Goal: Obtain resource: Obtain resource

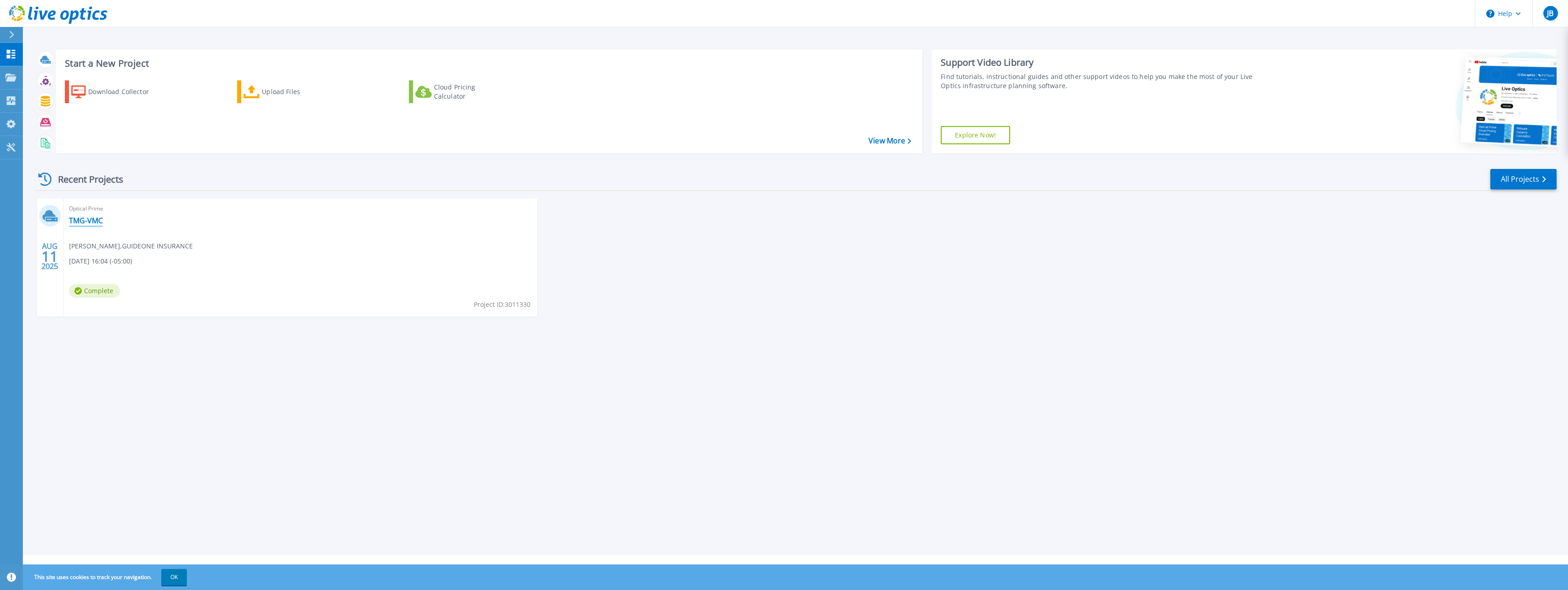
click at [83, 221] on link "TMG-VMC" at bounding box center [86, 220] width 34 height 9
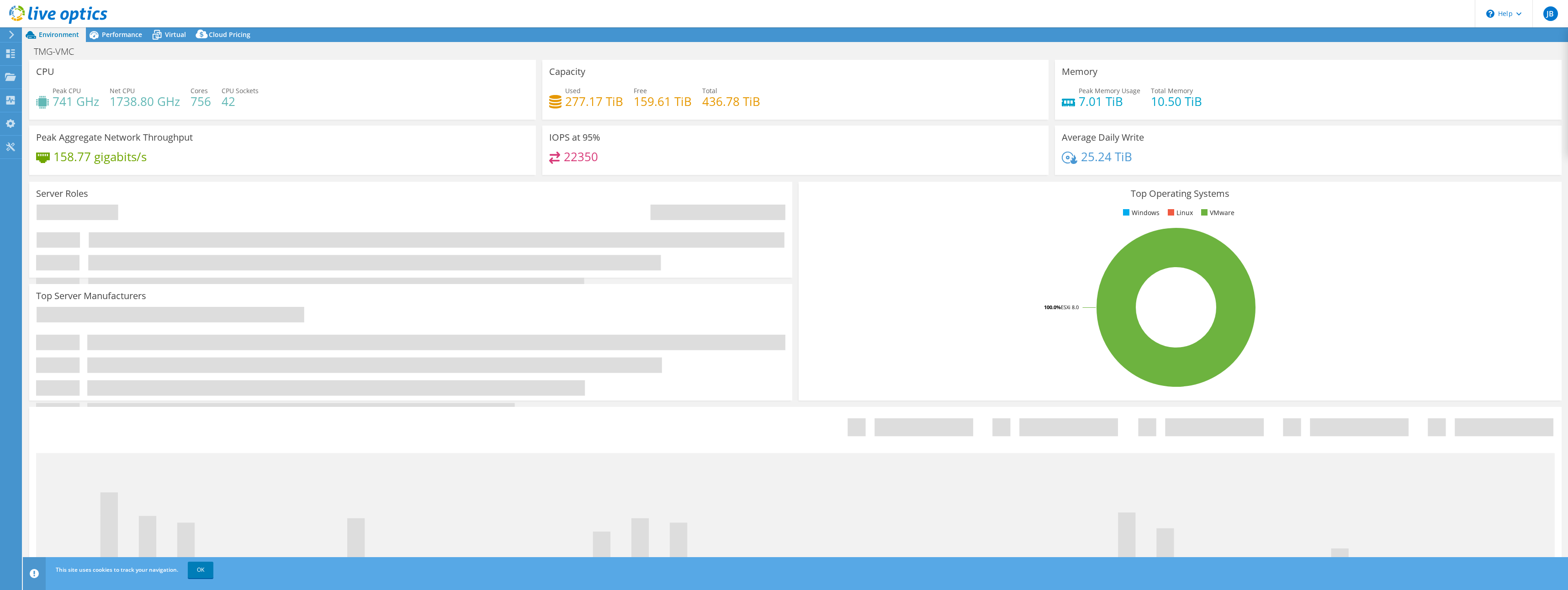
select select "USD"
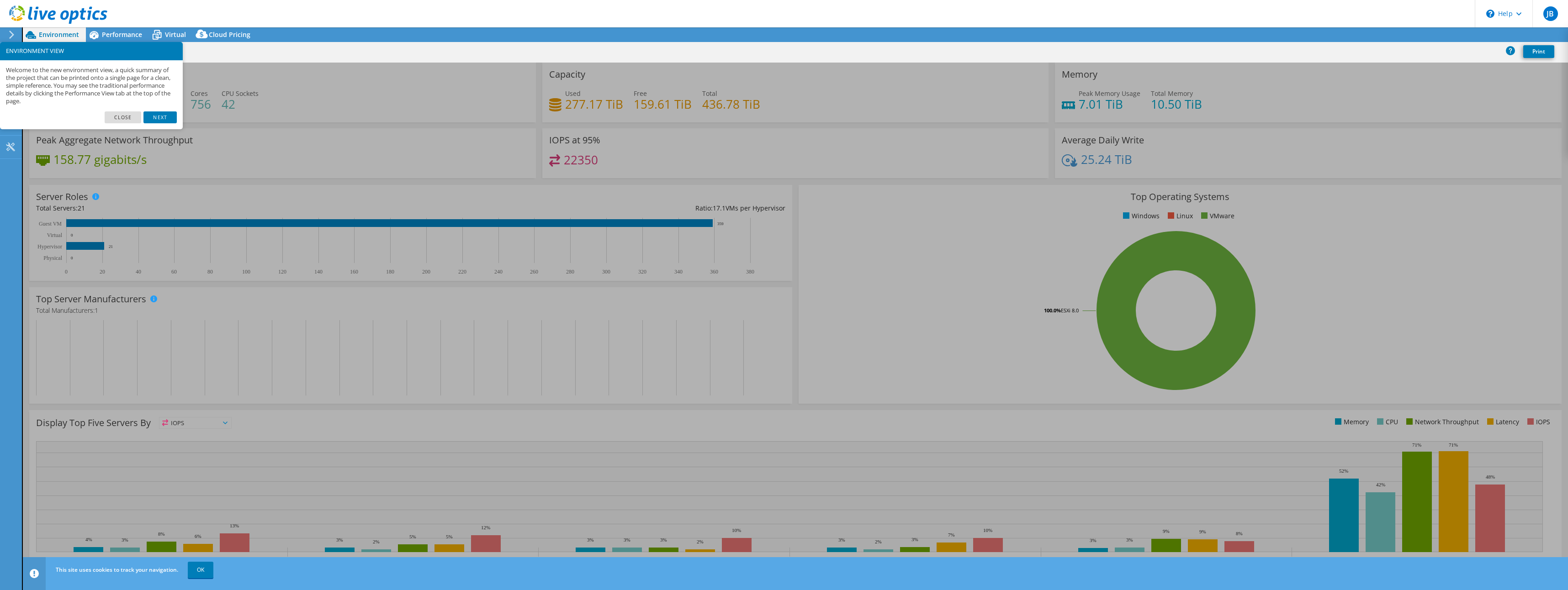
click at [164, 114] on link "Next" at bounding box center [160, 117] width 33 height 12
click at [122, 118] on div "CPU Peak CPU 741 GHz Net CPU 1738.80 GHz Cores 756 CPU Sockets 42" at bounding box center [282, 92] width 506 height 60
click at [85, 54] on h1 "TMG-VMC" at bounding box center [59, 52] width 58 height 10
click at [125, 118] on div "CPU Peak CPU 741 GHz Net CPU 1738.80 GHz Cores 756 CPU Sockets 42" at bounding box center [282, 92] width 506 height 60
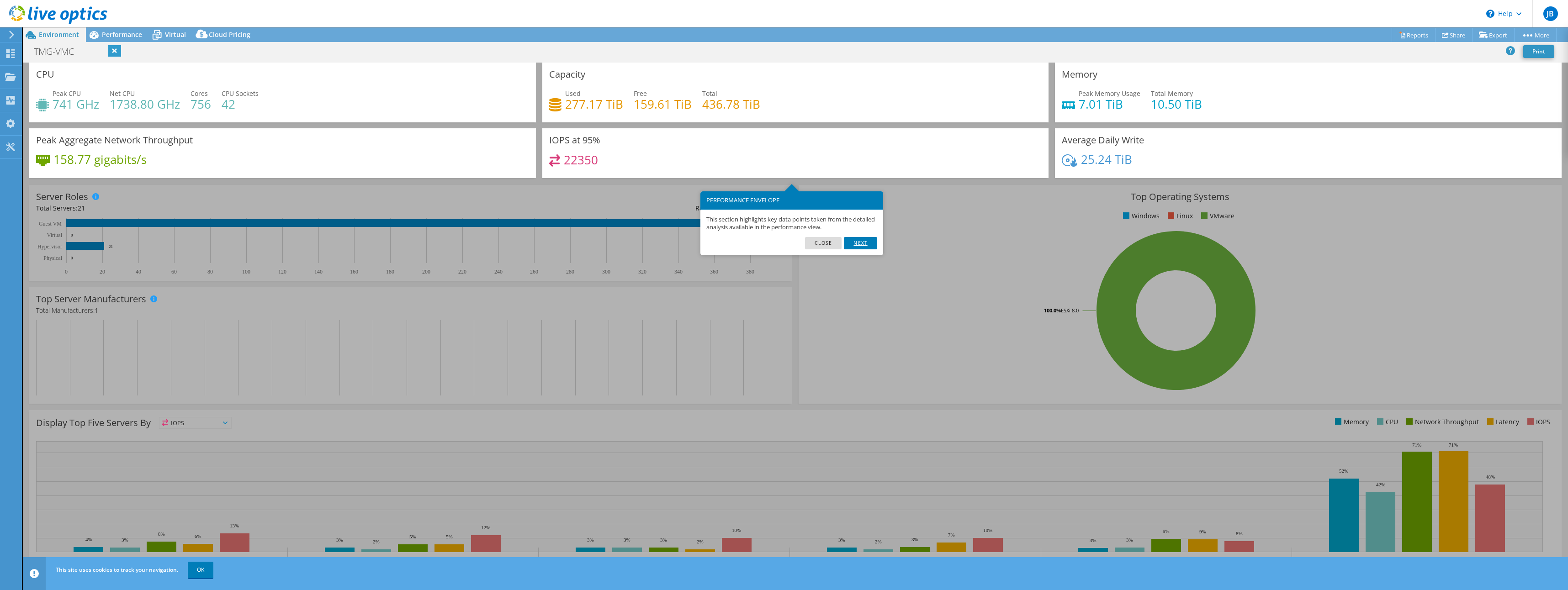
click at [858, 239] on link "Next" at bounding box center [860, 243] width 33 height 12
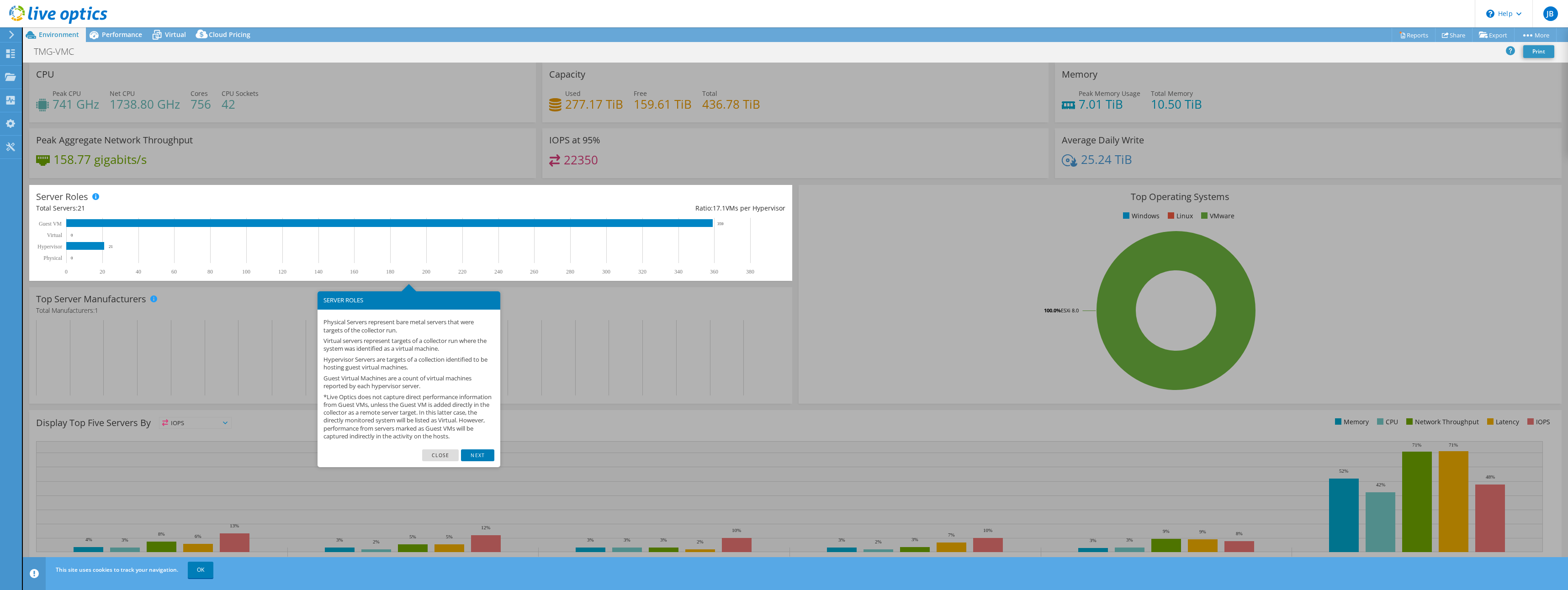
click at [478, 461] on link "Next" at bounding box center [477, 456] width 33 height 12
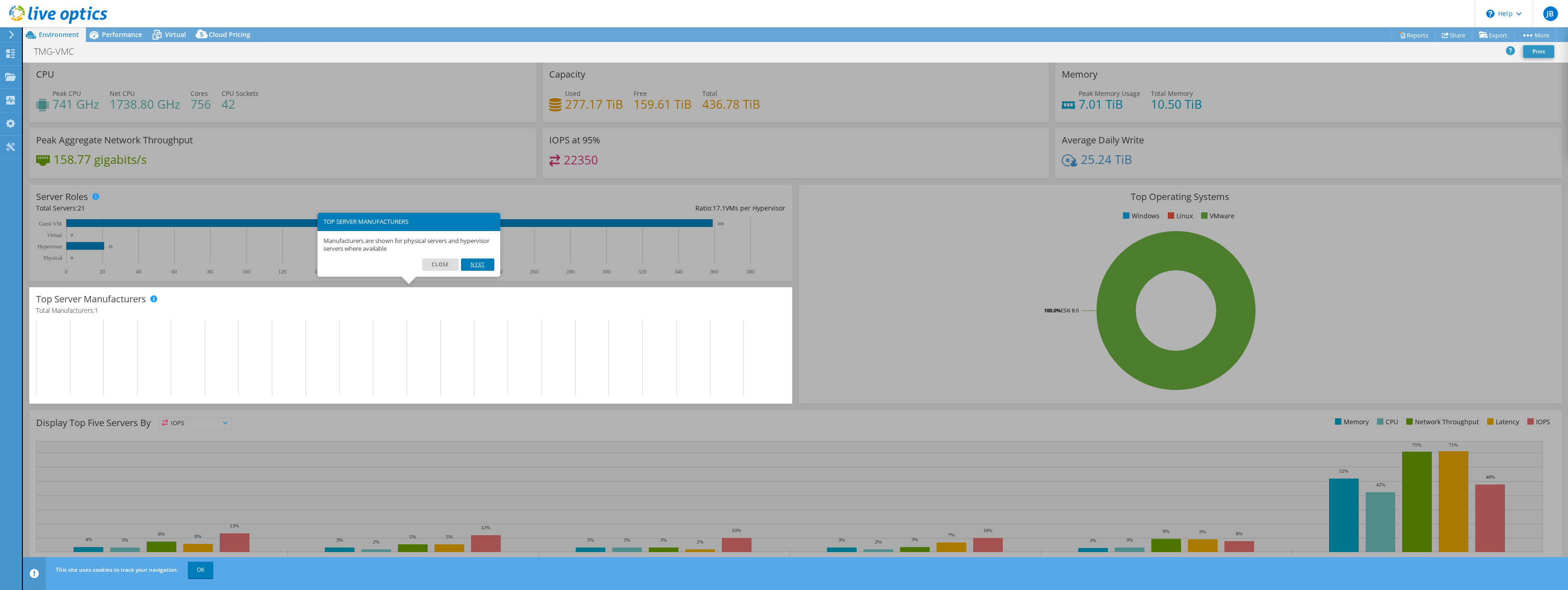
click at [483, 263] on link "Next" at bounding box center [477, 265] width 33 height 12
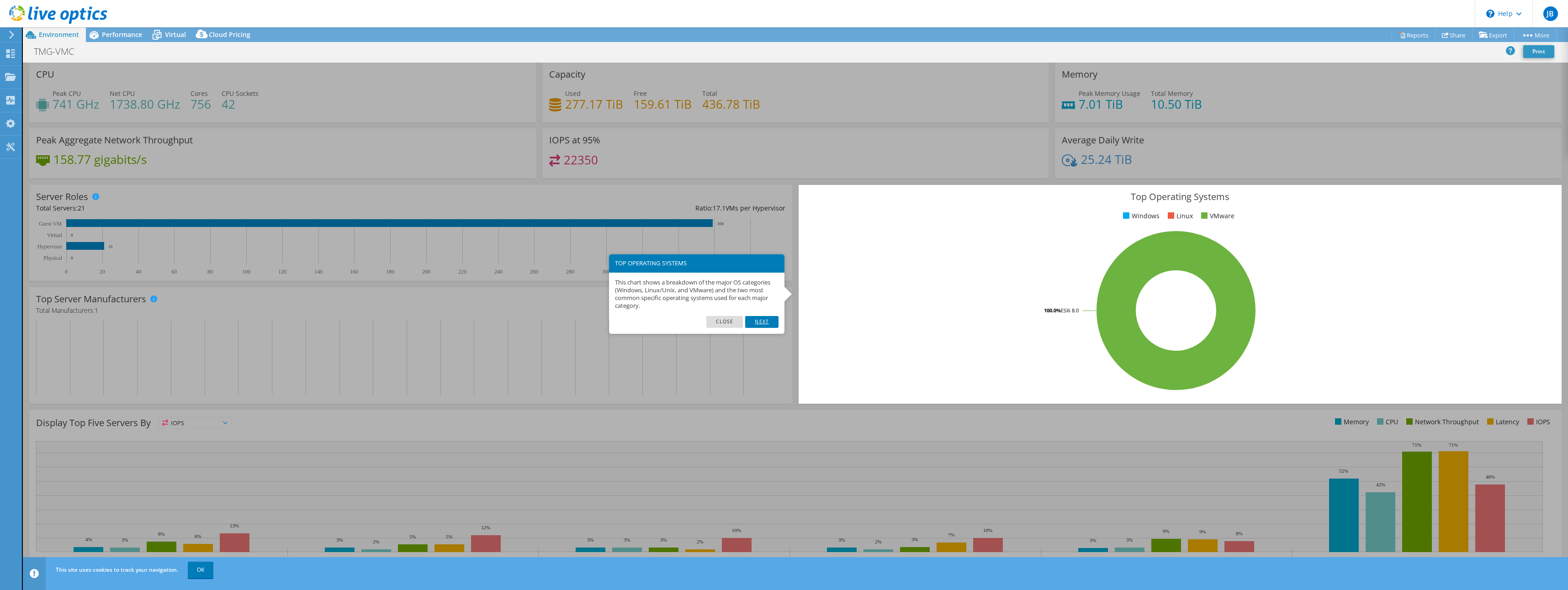
click at [761, 320] on link "Next" at bounding box center [761, 322] width 33 height 12
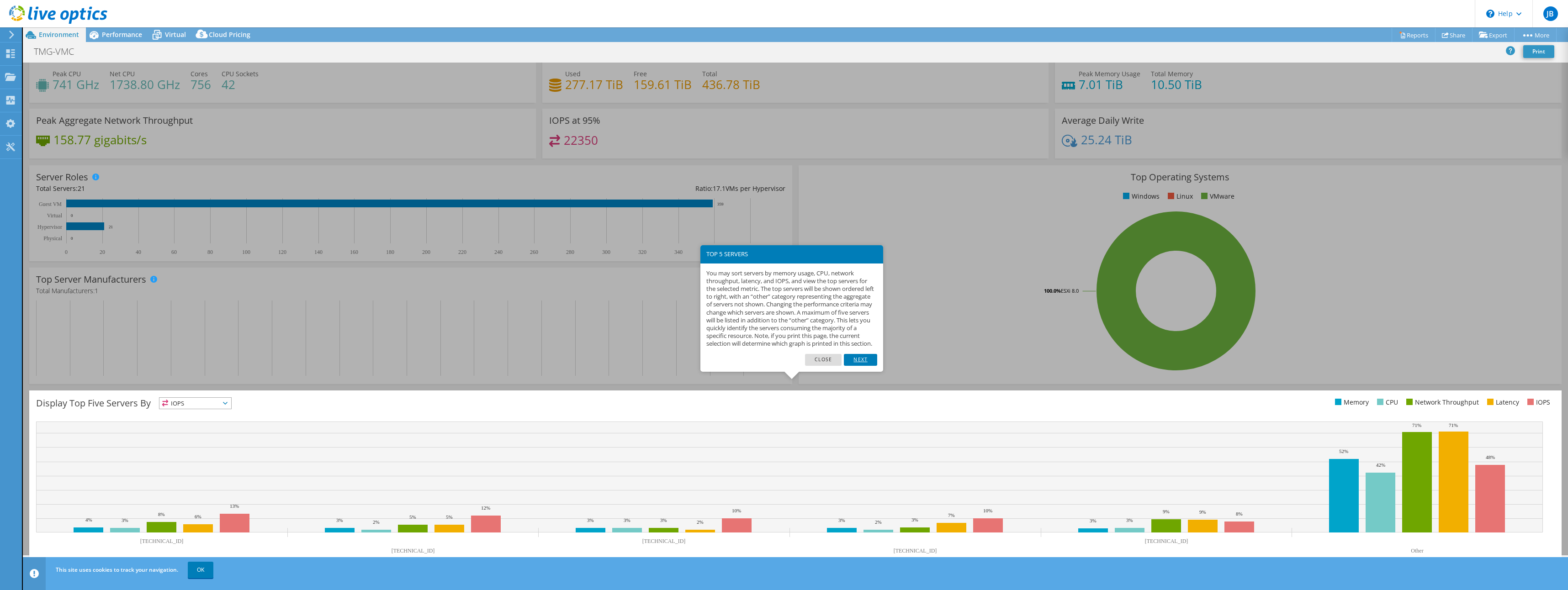
click at [858, 366] on link "Next" at bounding box center [860, 360] width 33 height 12
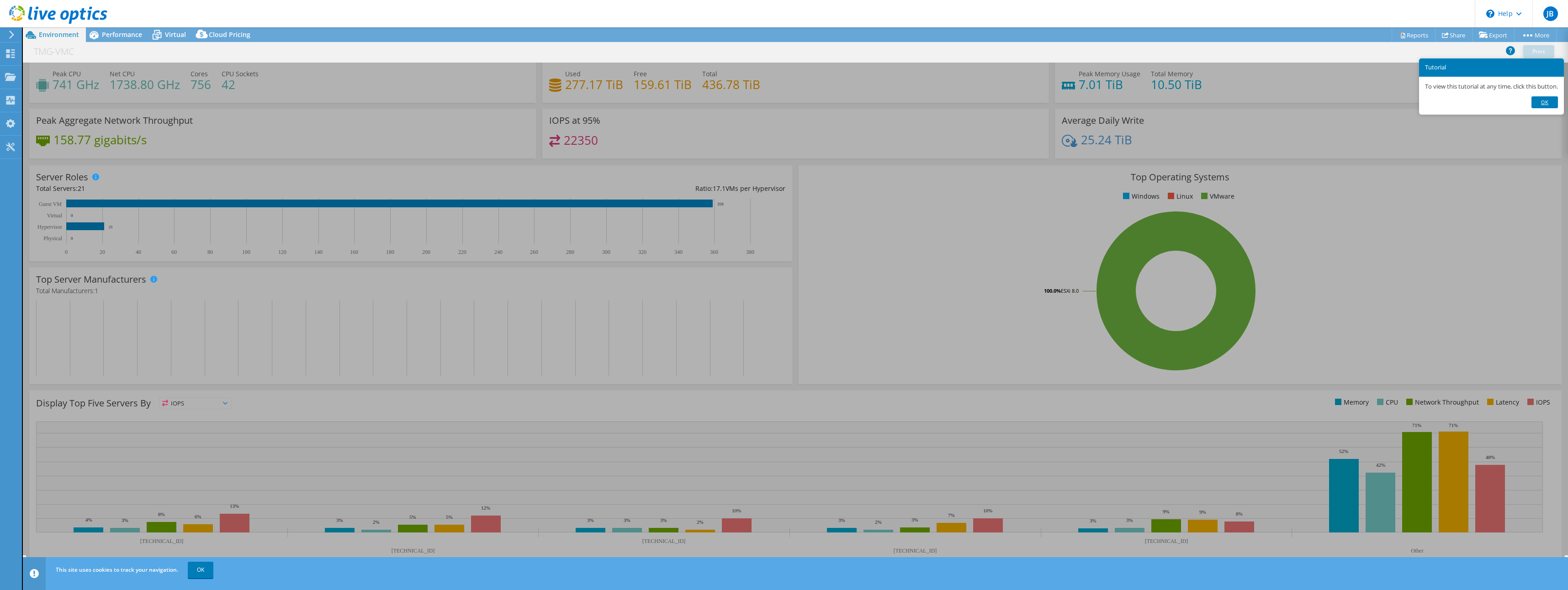
click at [1550, 99] on link "Ok" at bounding box center [1545, 102] width 27 height 12
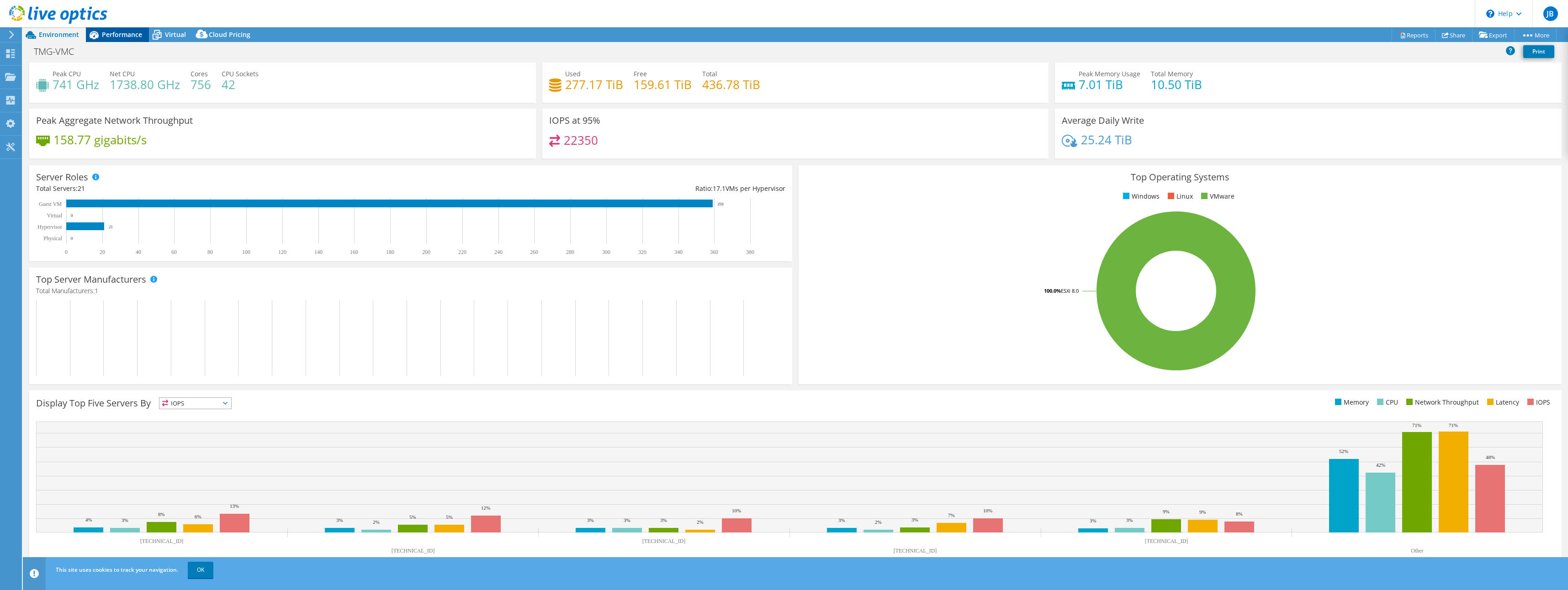
click at [121, 32] on span "Performance" at bounding box center [122, 35] width 40 height 9
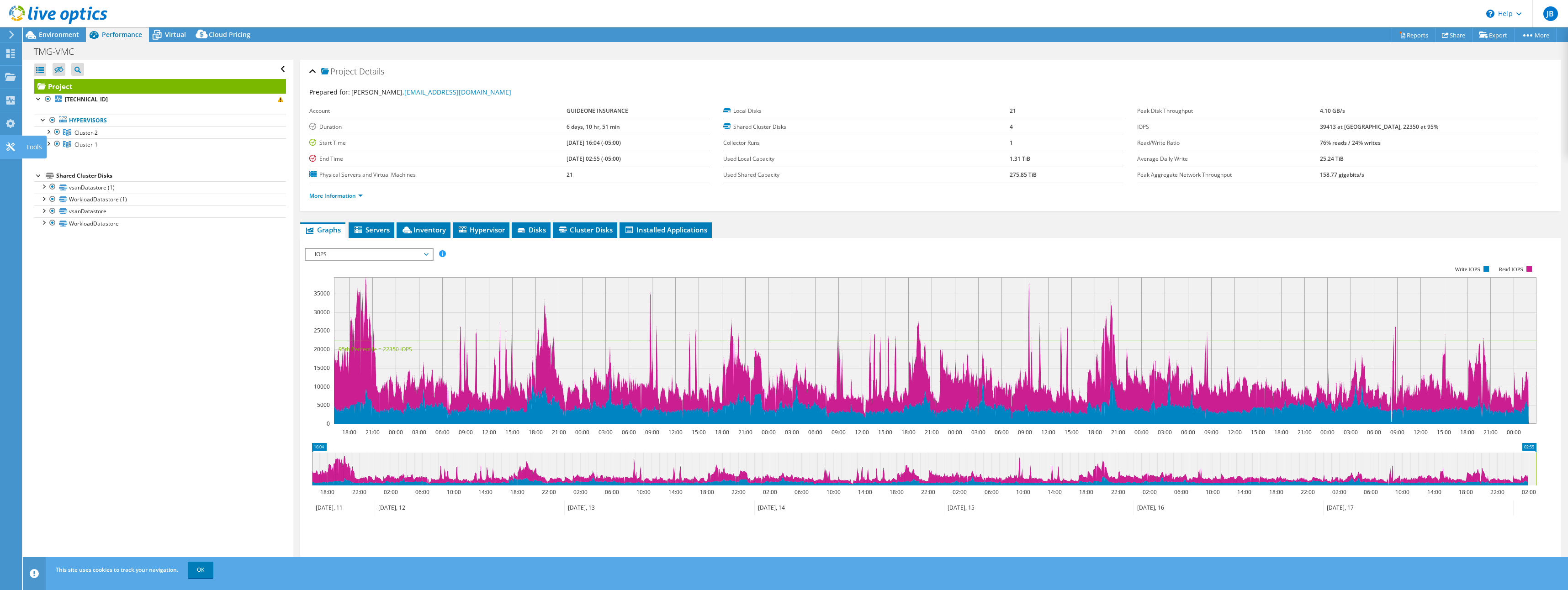
click at [8, 147] on icon at bounding box center [10, 147] width 11 height 9
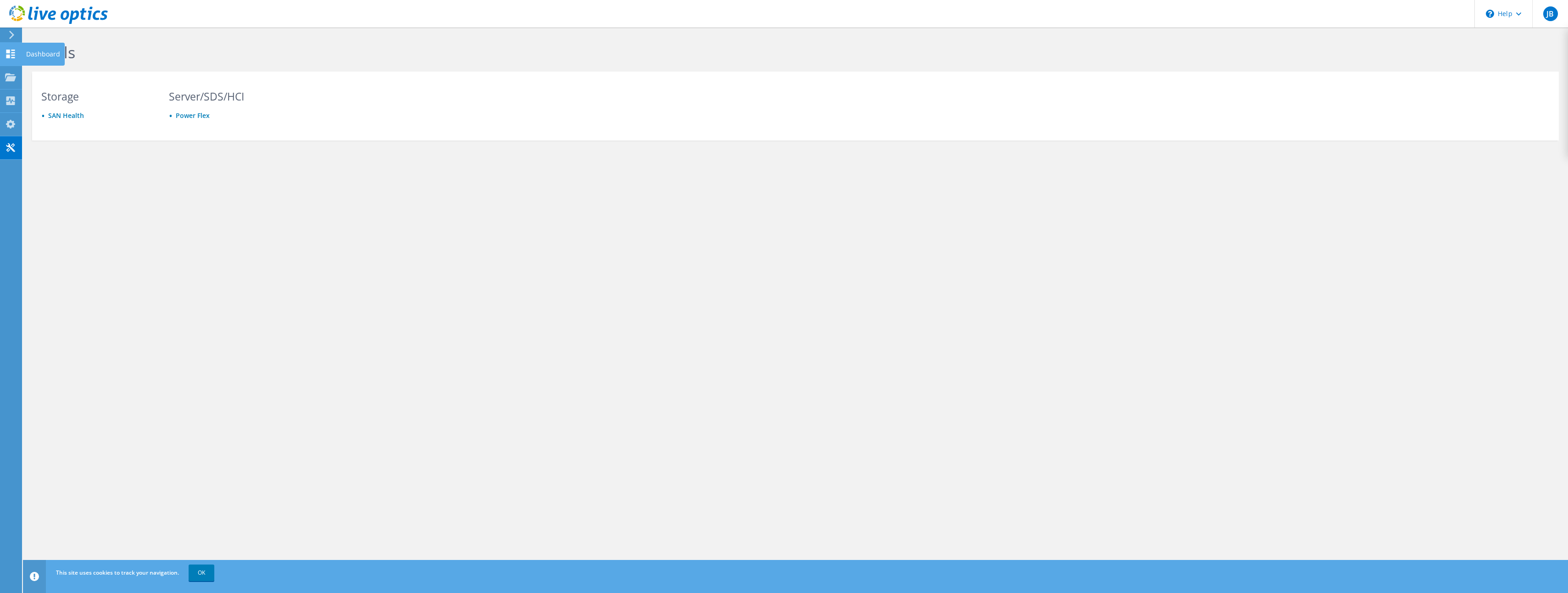
click at [12, 52] on use at bounding box center [11, 54] width 9 height 9
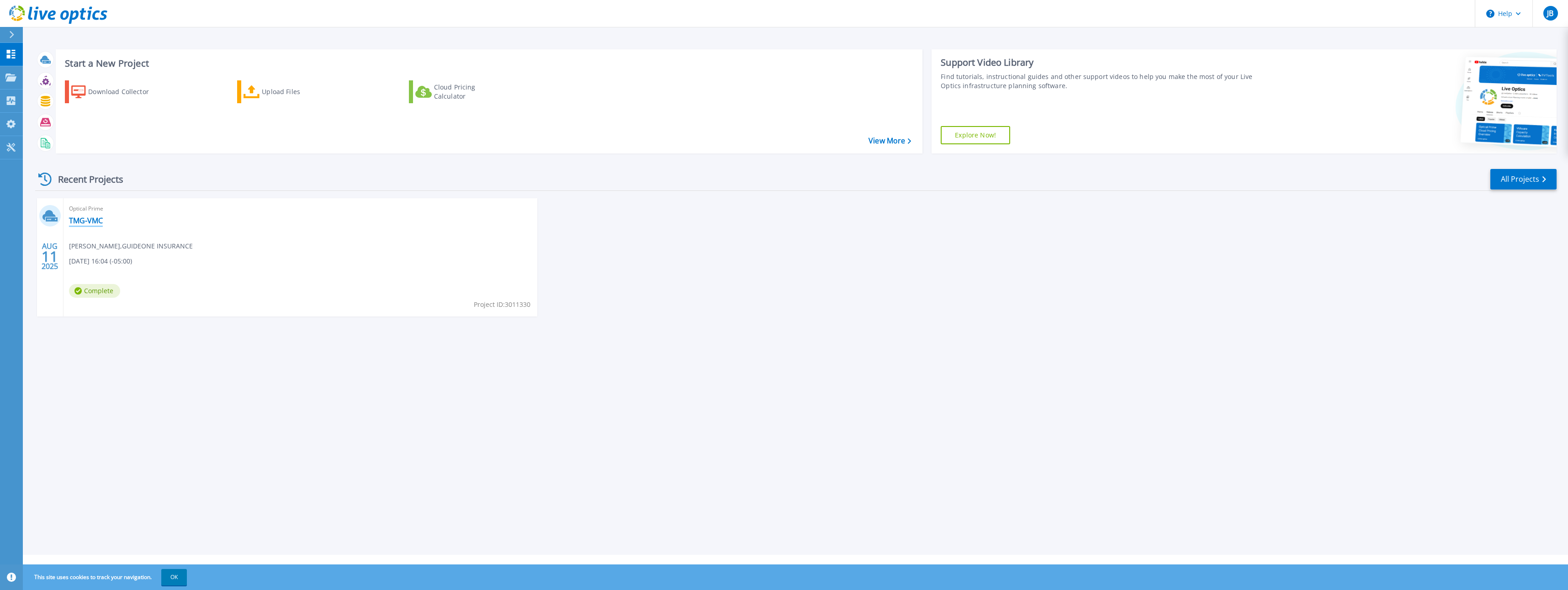
click at [89, 218] on link "TMG-VMC" at bounding box center [86, 220] width 34 height 9
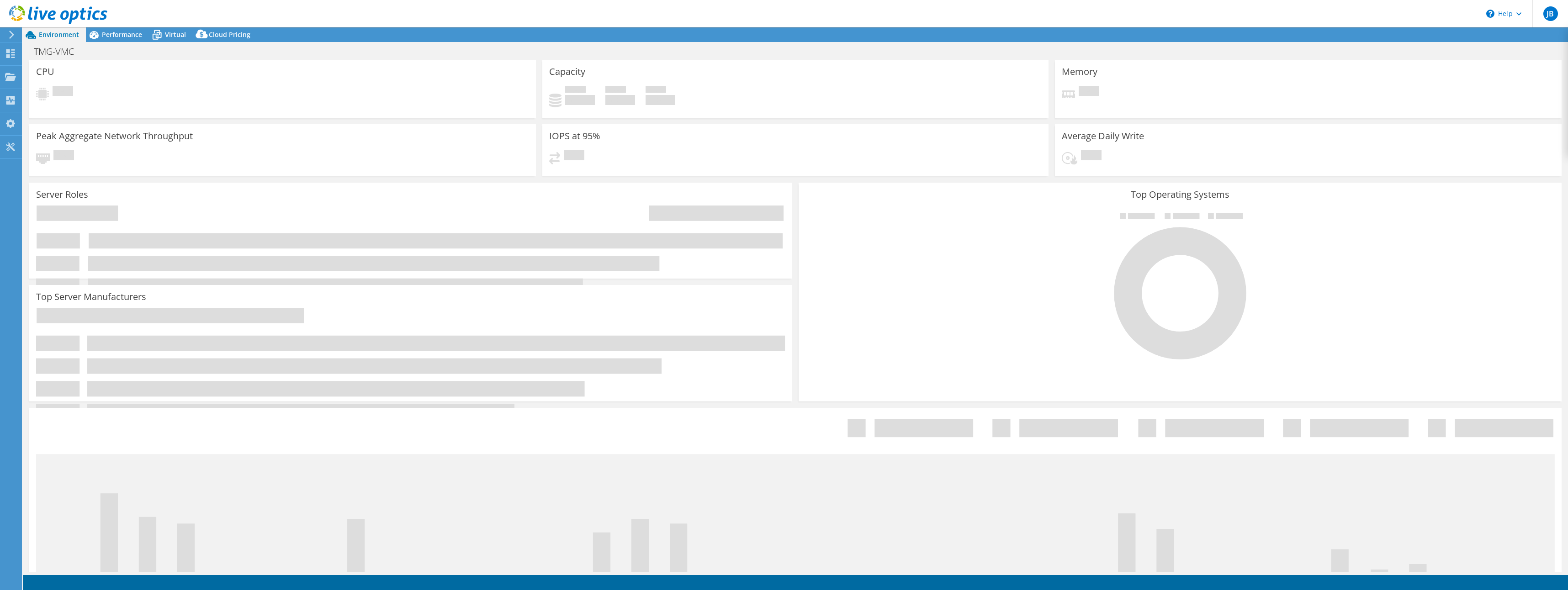
select select "USD"
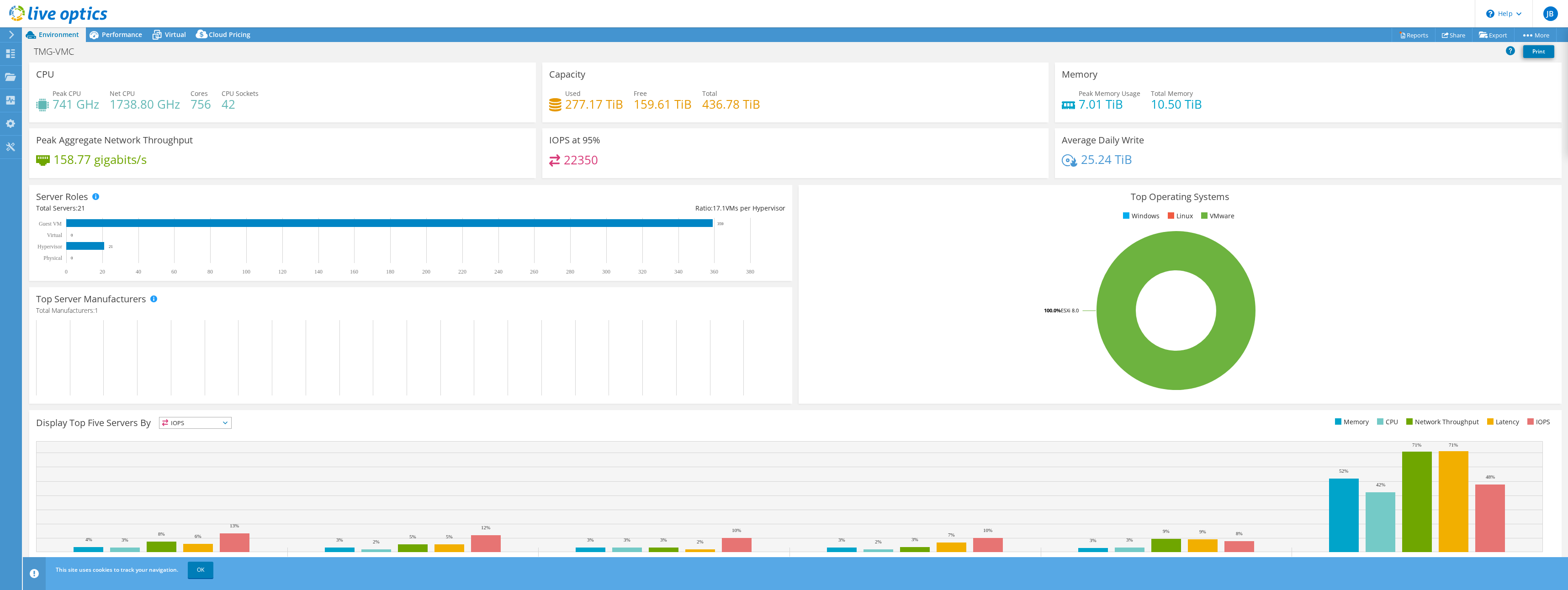
click at [230, 34] on span "Cloud Pricing" at bounding box center [229, 35] width 41 height 9
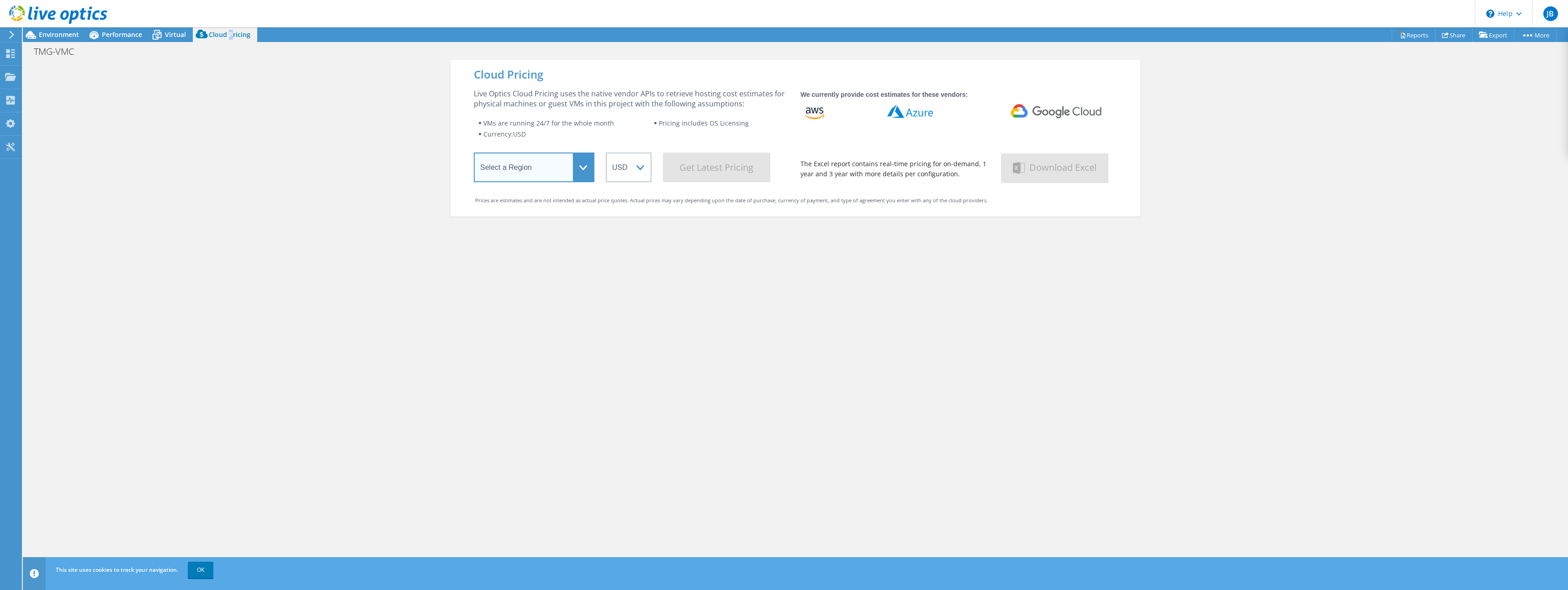
click at [579, 166] on select "Select a Region Asia Pacific (Hong Kong) Asia Pacific (Mumbai) Asia Pacific (Se…" at bounding box center [534, 167] width 121 height 30
select select "USEast"
click at [474, 154] on select "Select a Region Asia Pacific (Hong Kong) Asia Pacific (Mumbai) Asia Pacific (Se…" at bounding box center [534, 167] width 121 height 30
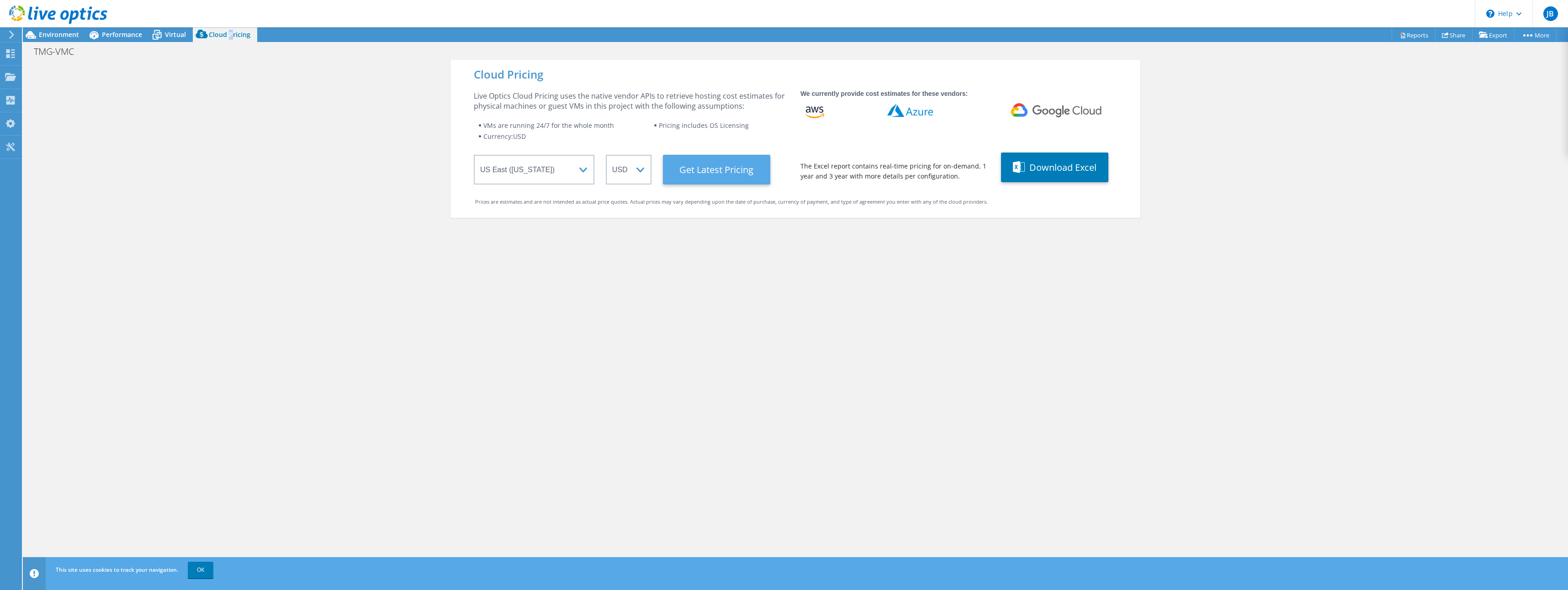
click at [716, 172] on Latest "Get Latest Pricing" at bounding box center [716, 169] width 107 height 30
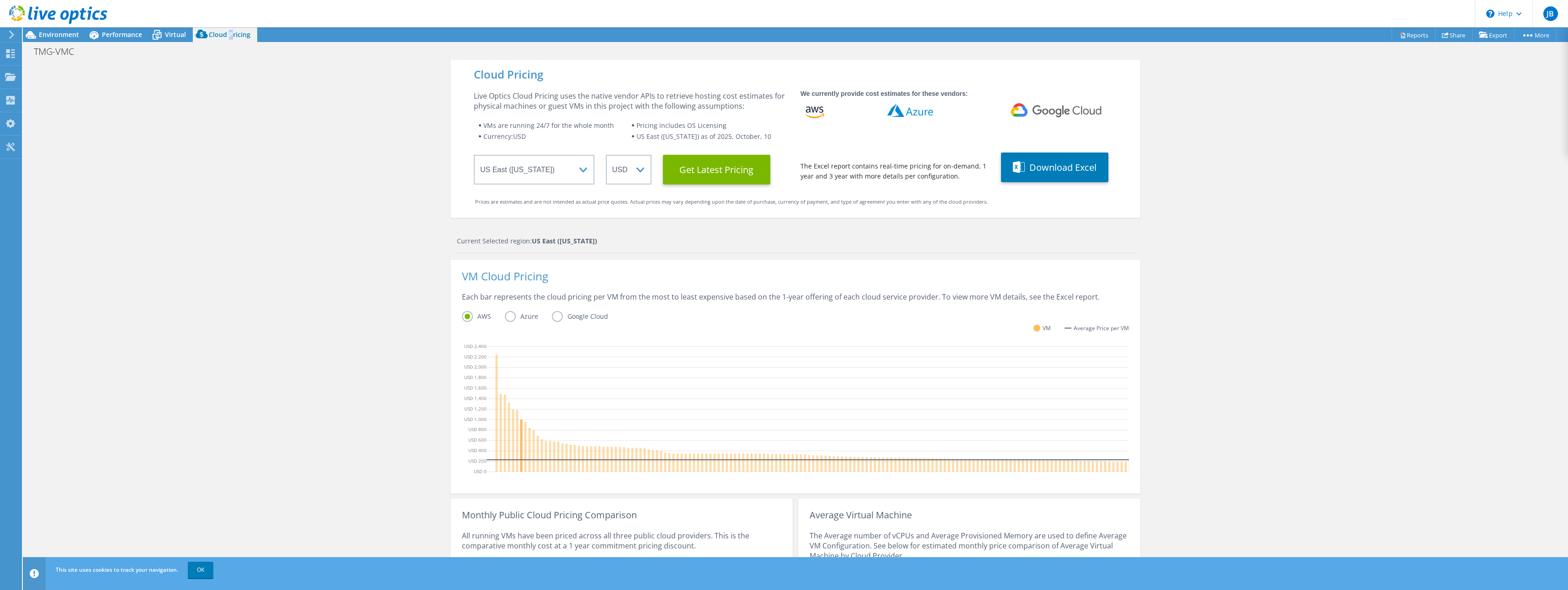
scroll to position [91, 0]
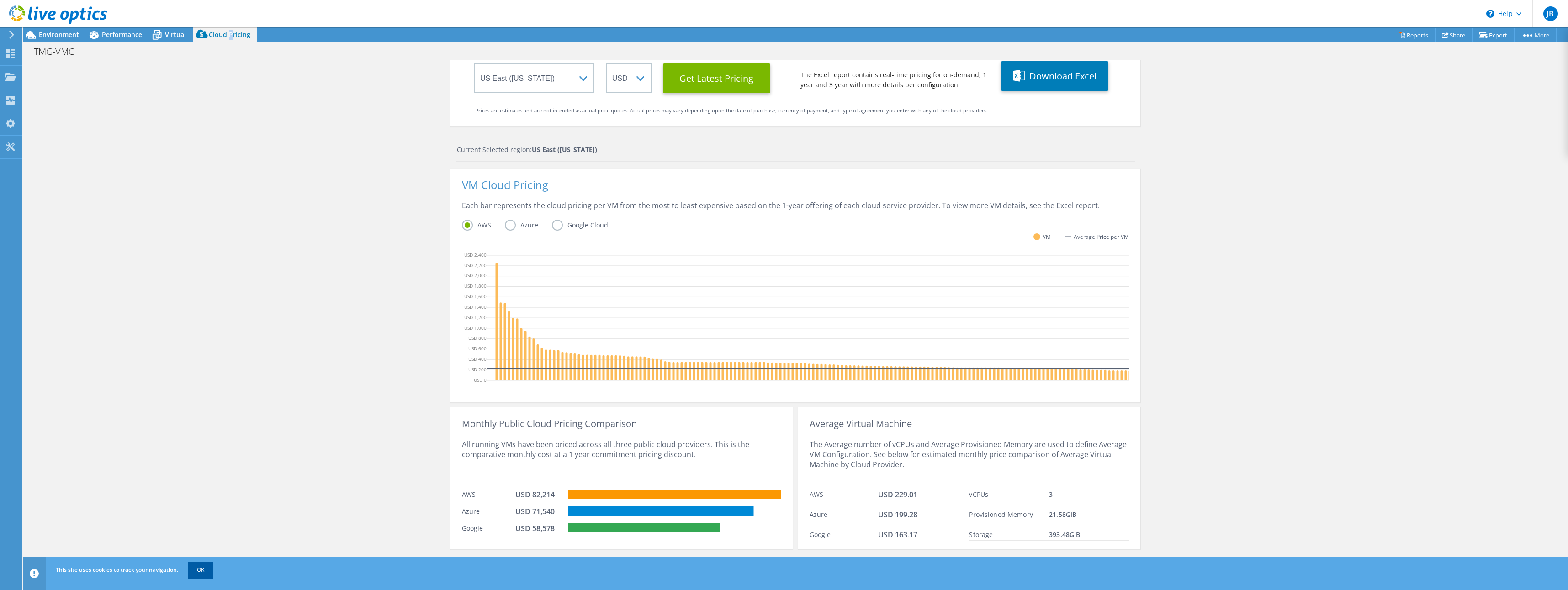
click at [205, 573] on link "OK" at bounding box center [200, 569] width 26 height 16
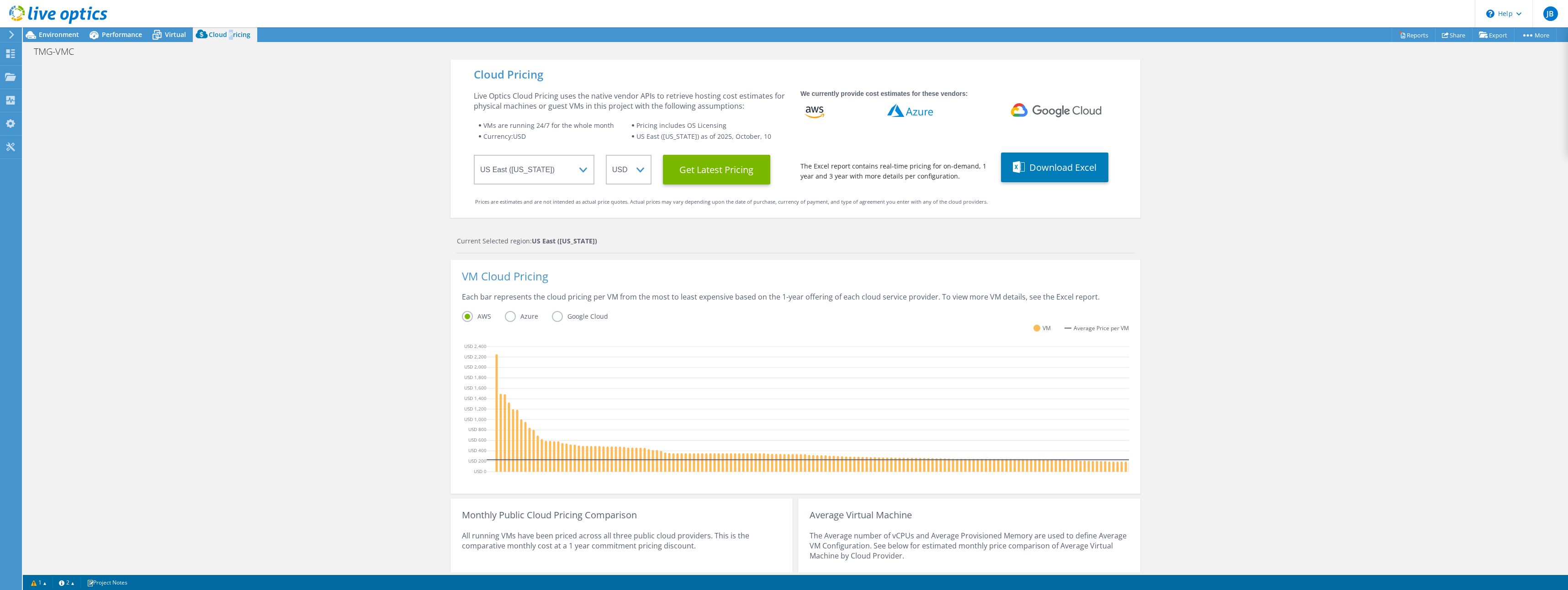
scroll to position [104, 0]
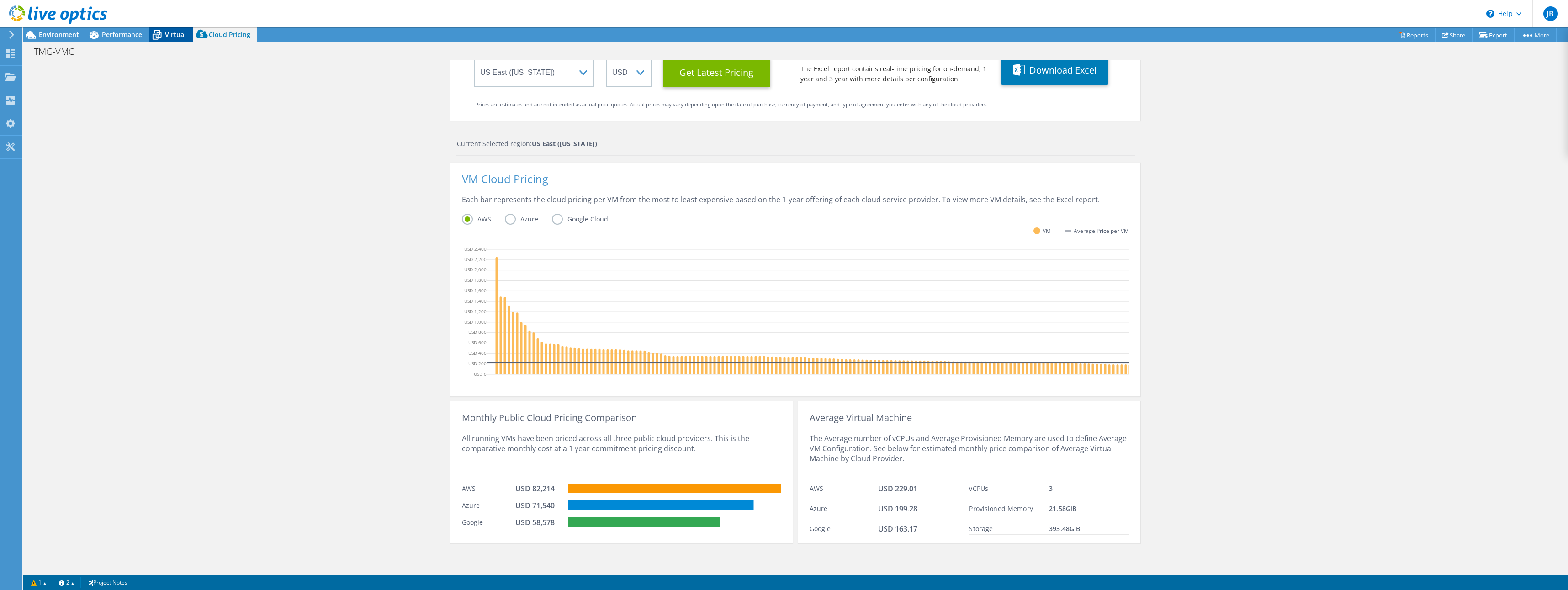
click at [177, 30] on span "Virtual" at bounding box center [175, 35] width 21 height 9
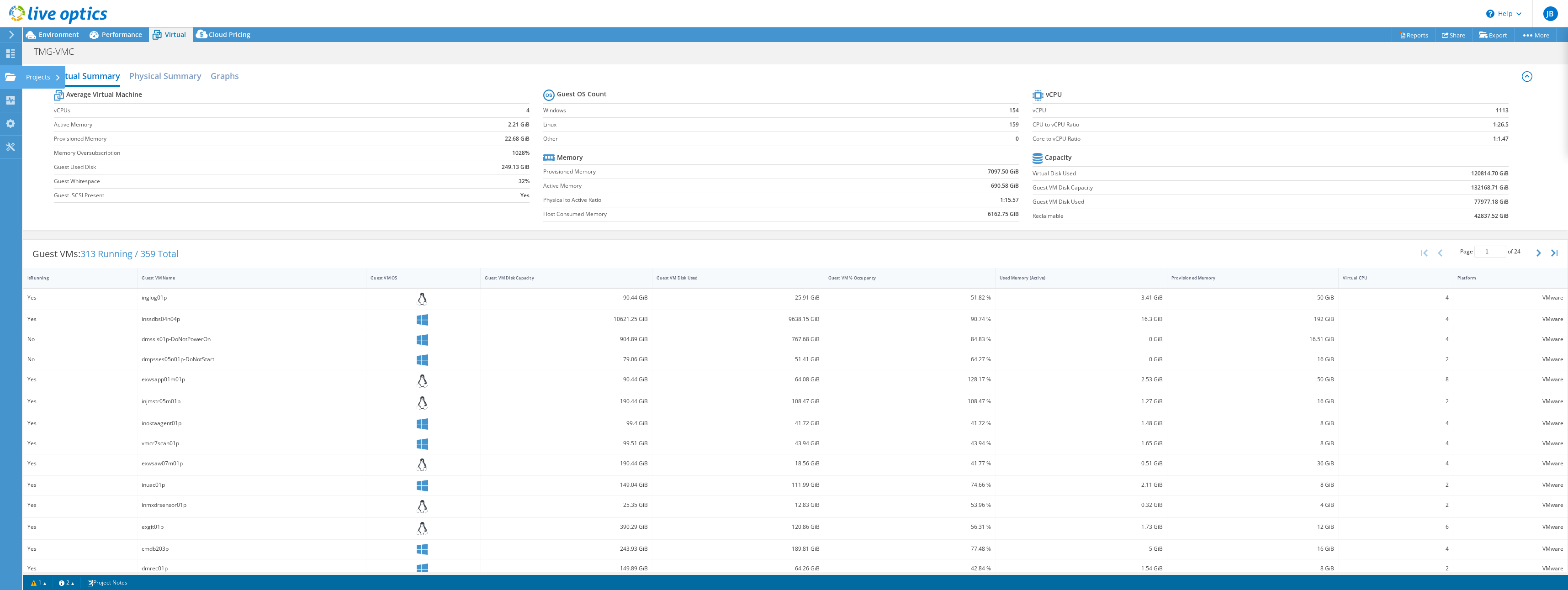
click at [42, 77] on div "Projects" at bounding box center [43, 77] width 44 height 23
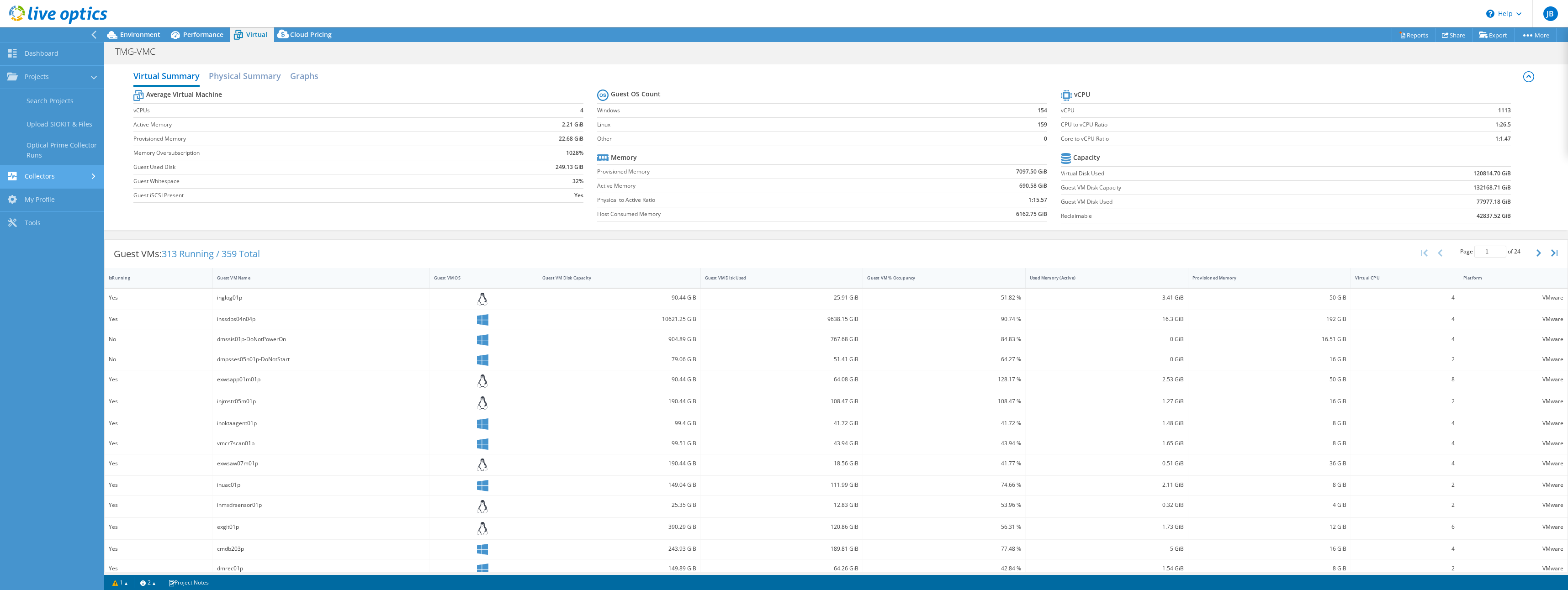
click at [80, 175] on link "Collectors" at bounding box center [52, 177] width 104 height 23
click at [66, 82] on link "Projects" at bounding box center [52, 77] width 104 height 23
click at [51, 49] on link "Dashboard" at bounding box center [52, 54] width 104 height 23
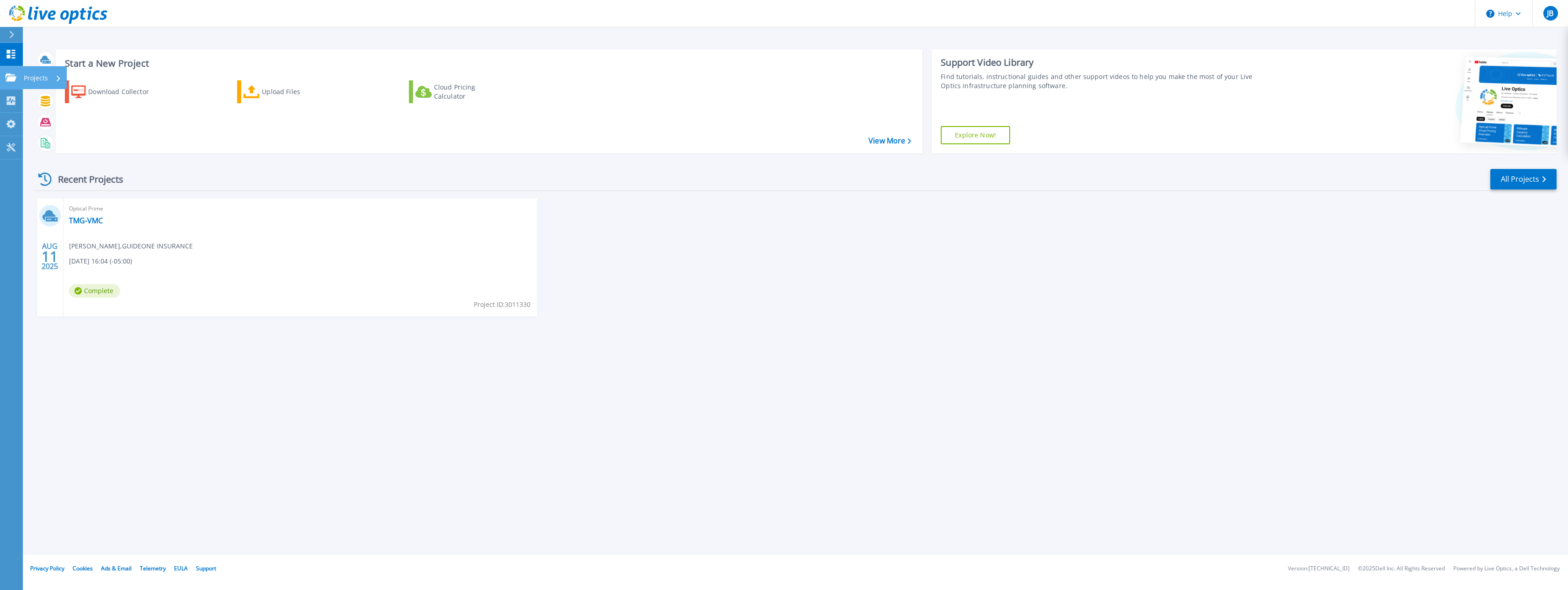
click at [38, 77] on p "Projects" at bounding box center [36, 78] width 24 height 24
click at [211, 281] on div "Optical Prime TMG-VMC Justin Bliesmer , GUIDEONE INSURANCE 08/11/2025, 16:04 (-…" at bounding box center [300, 257] width 474 height 118
click at [89, 221] on link "TMG-VMC" at bounding box center [86, 220] width 34 height 9
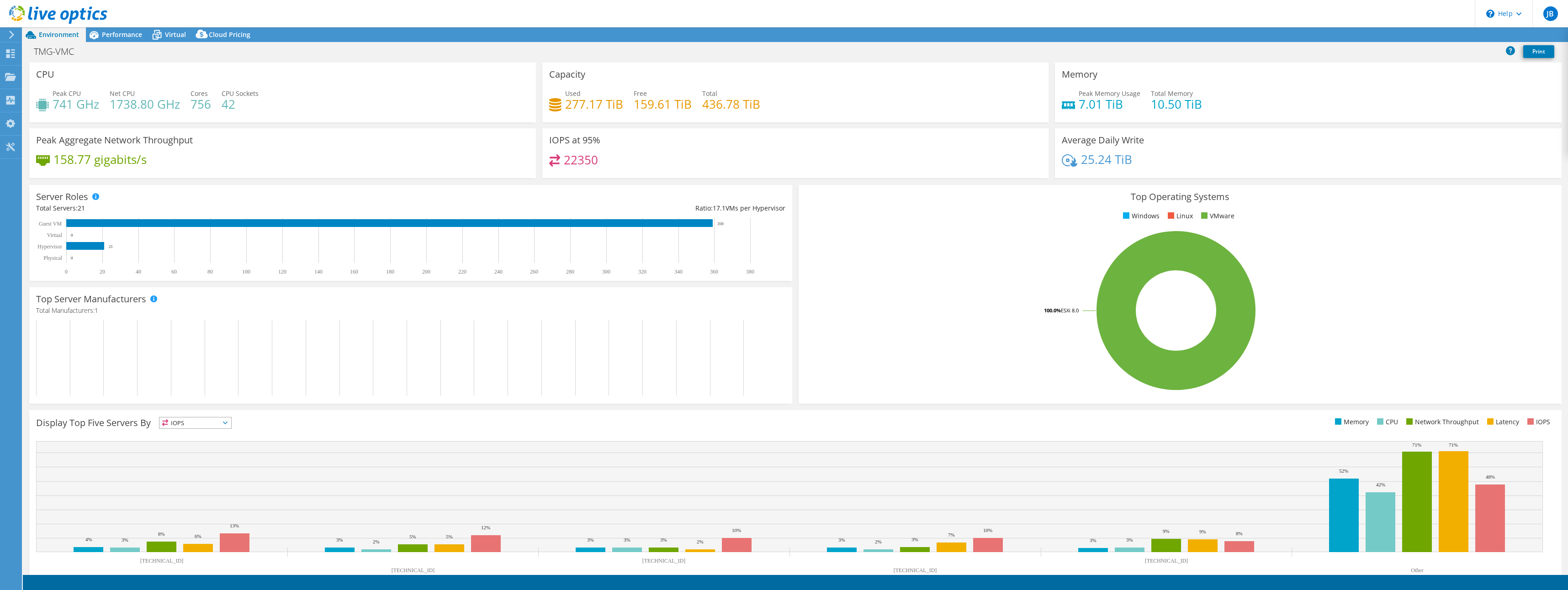
select select "USEast"
select select "USD"
click at [1536, 50] on link "Print" at bounding box center [1538, 51] width 31 height 13
click at [1223, 55] on div "TMG-VMC Print" at bounding box center [796, 52] width 1545 height 17
click at [121, 31] on span "Performance" at bounding box center [122, 35] width 40 height 9
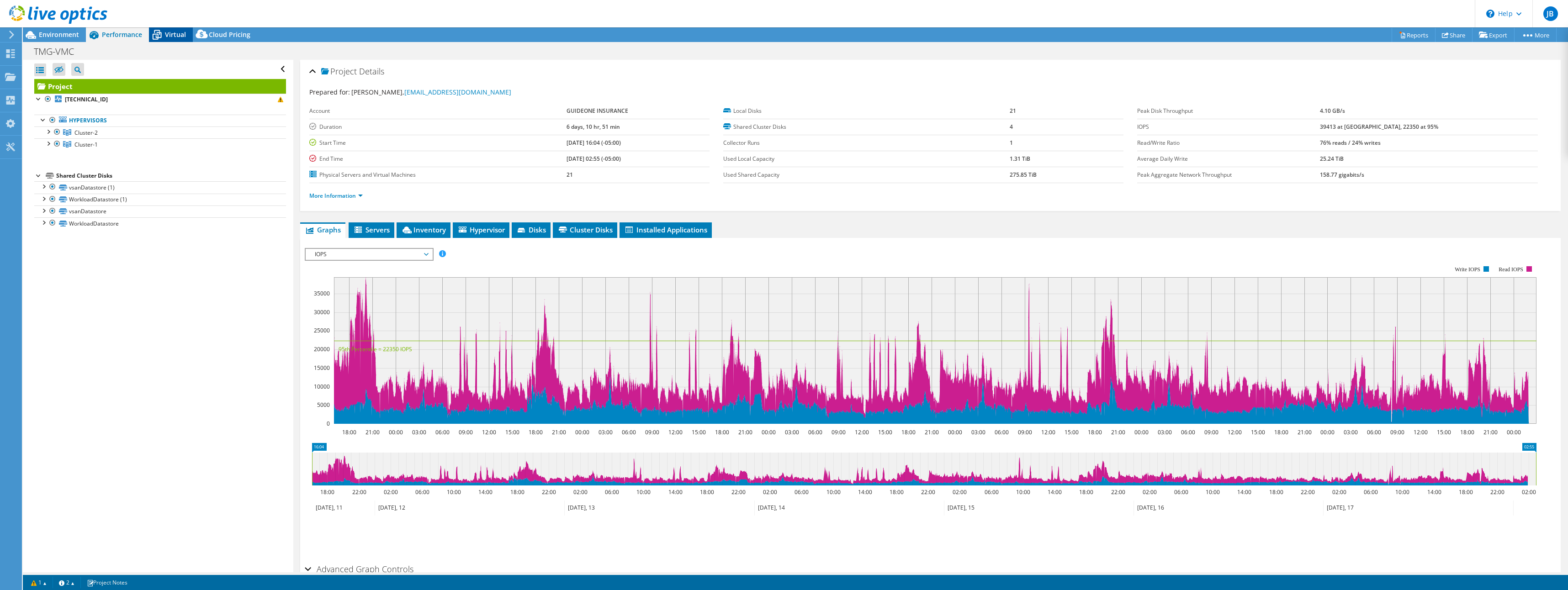
click at [169, 37] on span "Virtual" at bounding box center [175, 35] width 21 height 9
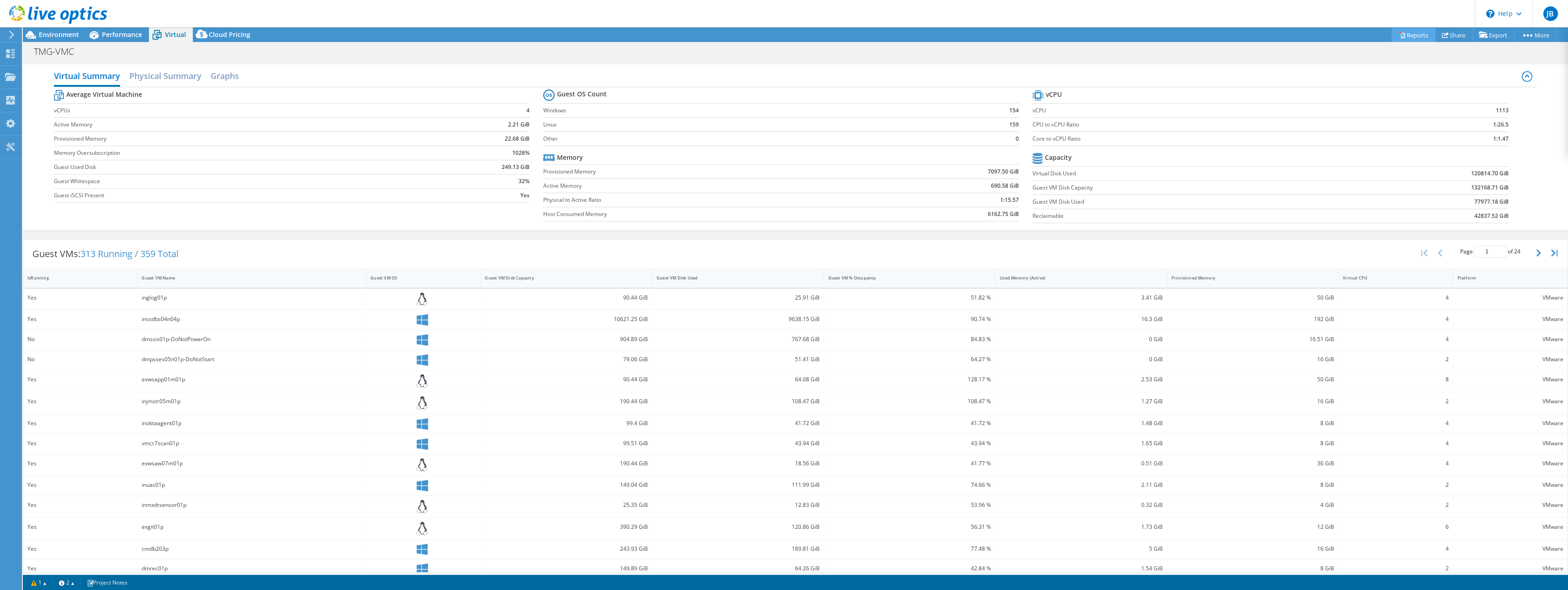
click at [1420, 36] on link "Reports" at bounding box center [1413, 35] width 44 height 14
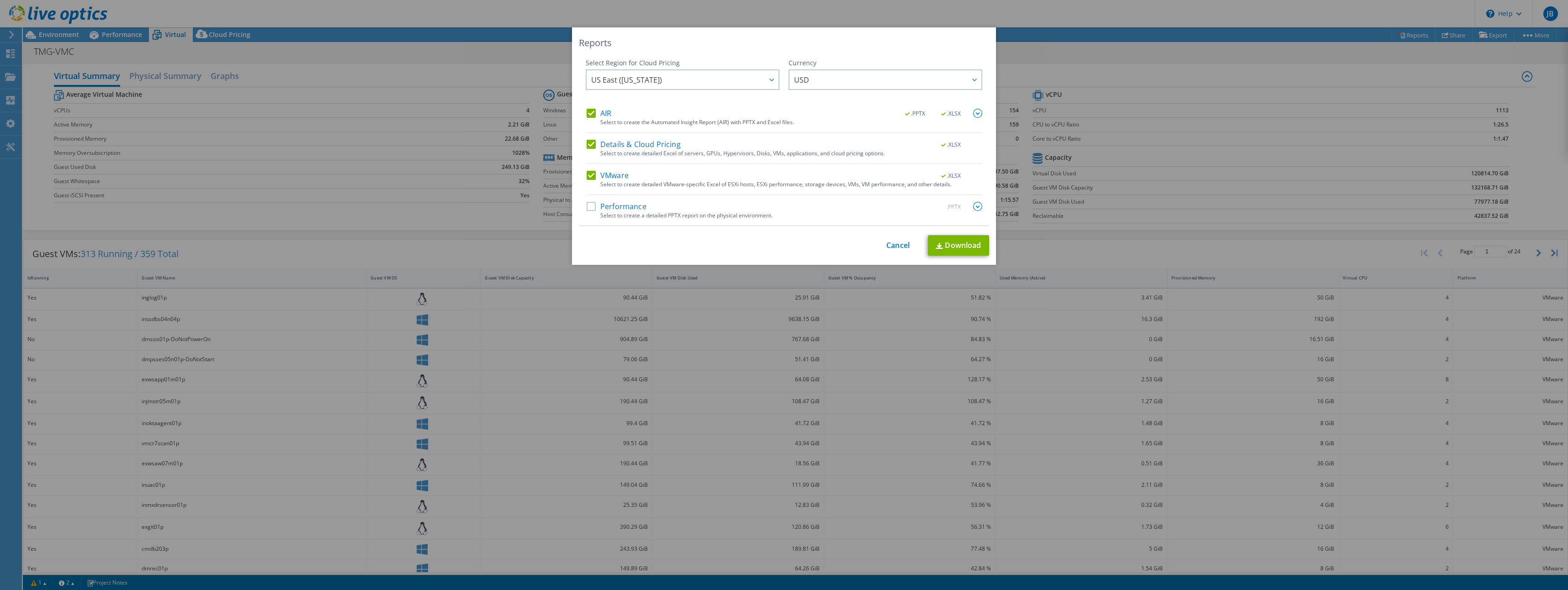
click at [589, 208] on label "Performance" at bounding box center [617, 206] width 60 height 9
click at [0, 0] on input "Performance" at bounding box center [0, 0] width 0 height 0
click at [589, 144] on label "Details & Cloud Pricing" at bounding box center [634, 144] width 94 height 9
click at [0, 0] on input "Details & Cloud Pricing" at bounding box center [0, 0] width 0 height 0
click at [587, 116] on label "AIR" at bounding box center [599, 113] width 25 height 9
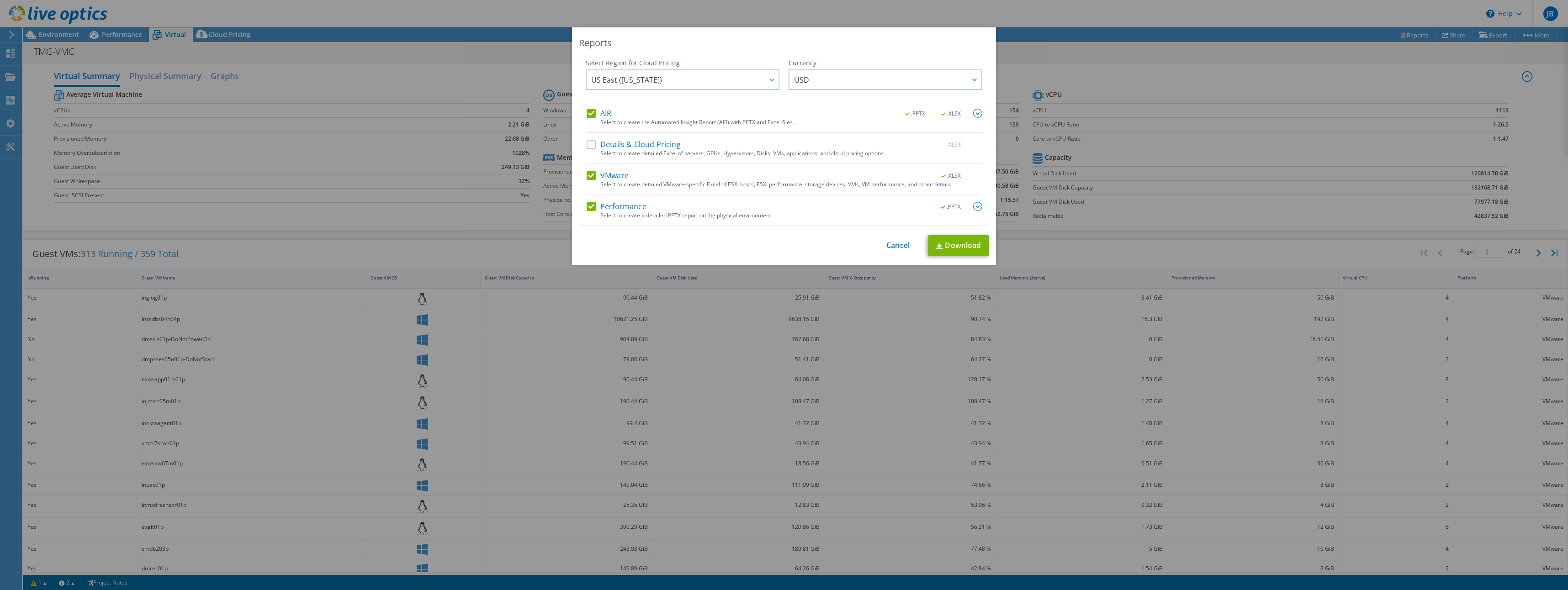
click at [0, 0] on input "AIR" at bounding box center [0, 0] width 0 height 0
click at [591, 144] on label "Details & Cloud Pricing" at bounding box center [634, 144] width 94 height 9
click at [0, 0] on input "Details & Cloud Pricing" at bounding box center [0, 0] width 0 height 0
click at [856, 83] on span "USD" at bounding box center [888, 80] width 187 height 19
click at [855, 49] on div "Reports Select Region for Cloud Pricing Asia Pacific ([GEOGRAPHIC_DATA]) [GEOGR…" at bounding box center [784, 146] width 424 height 237
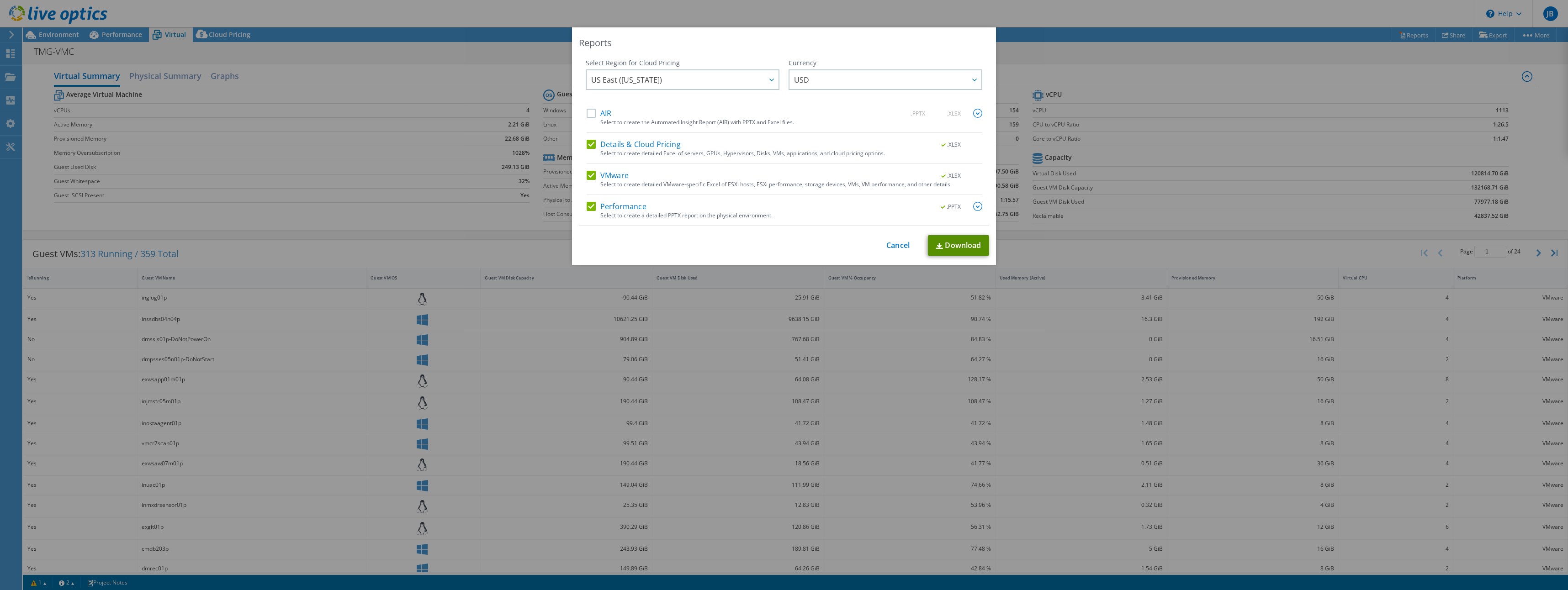
click at [959, 246] on link "Download" at bounding box center [958, 246] width 61 height 21
click at [897, 243] on link "Cancel" at bounding box center [898, 245] width 23 height 9
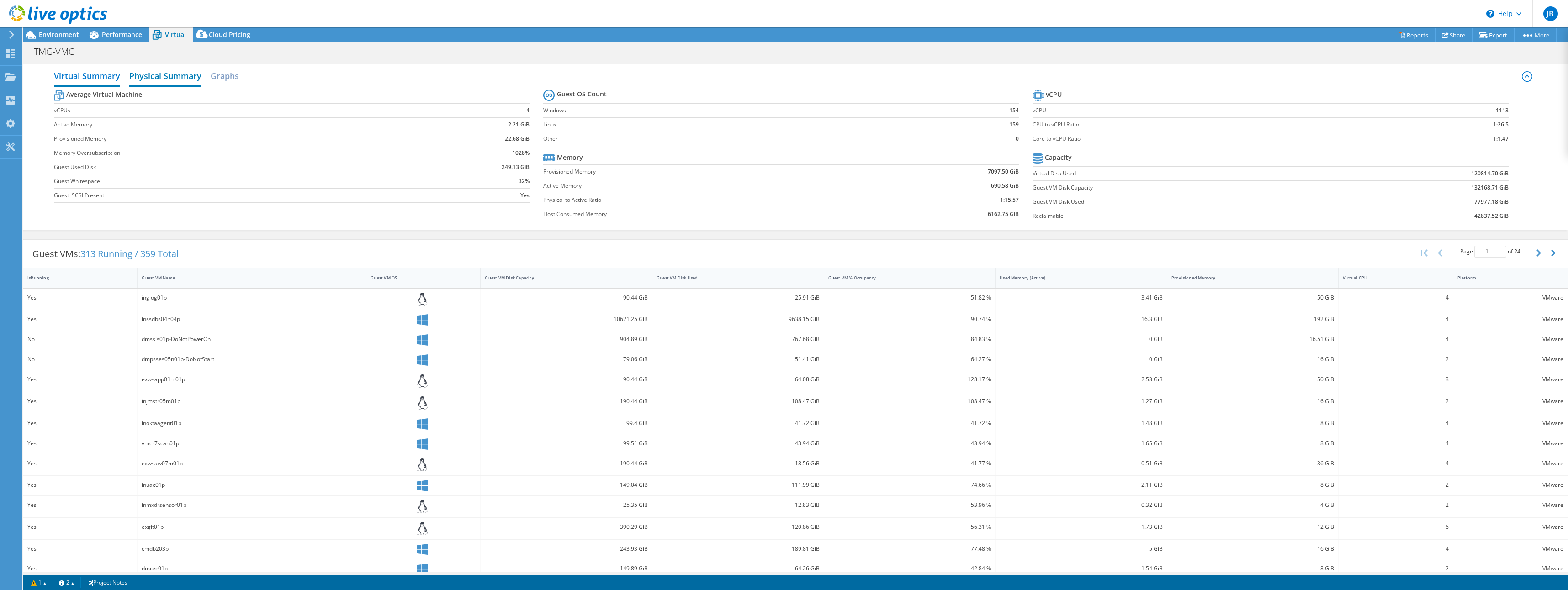
click at [160, 74] on h2 "Physical Summary" at bounding box center [165, 77] width 72 height 20
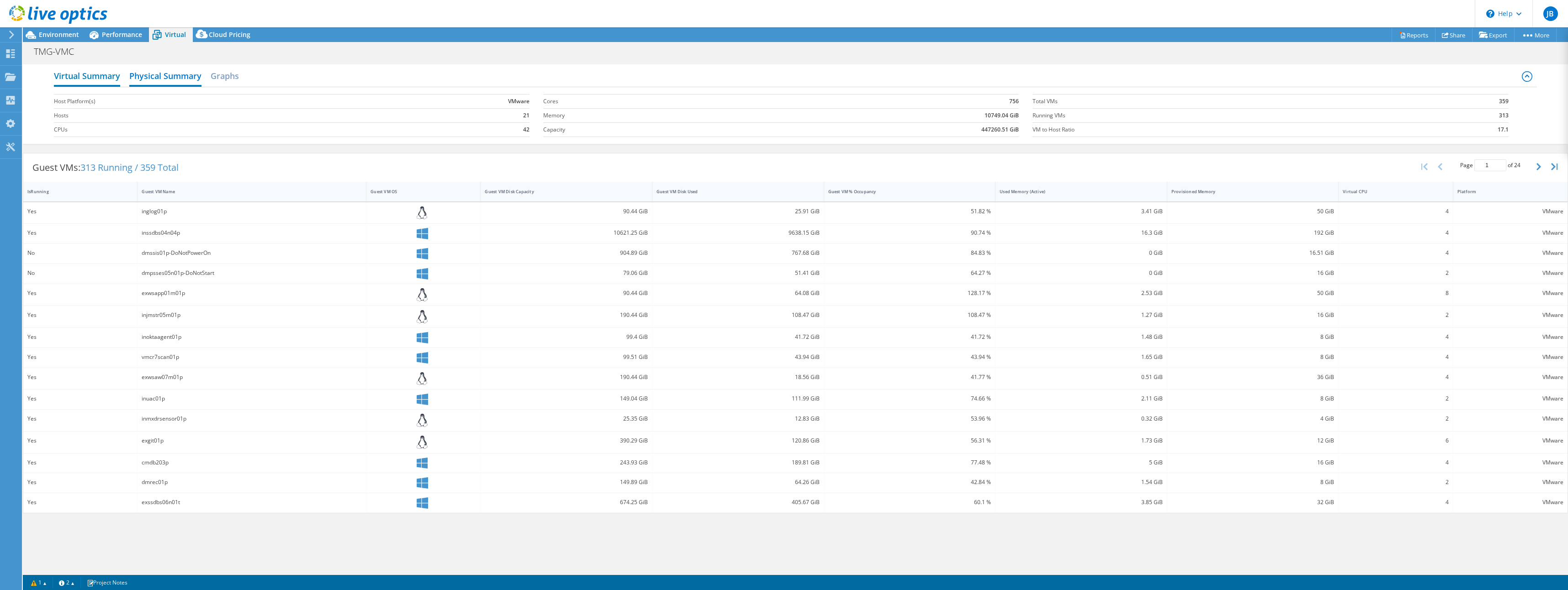
click at [107, 77] on h2 "Virtual Summary" at bounding box center [87, 77] width 66 height 20
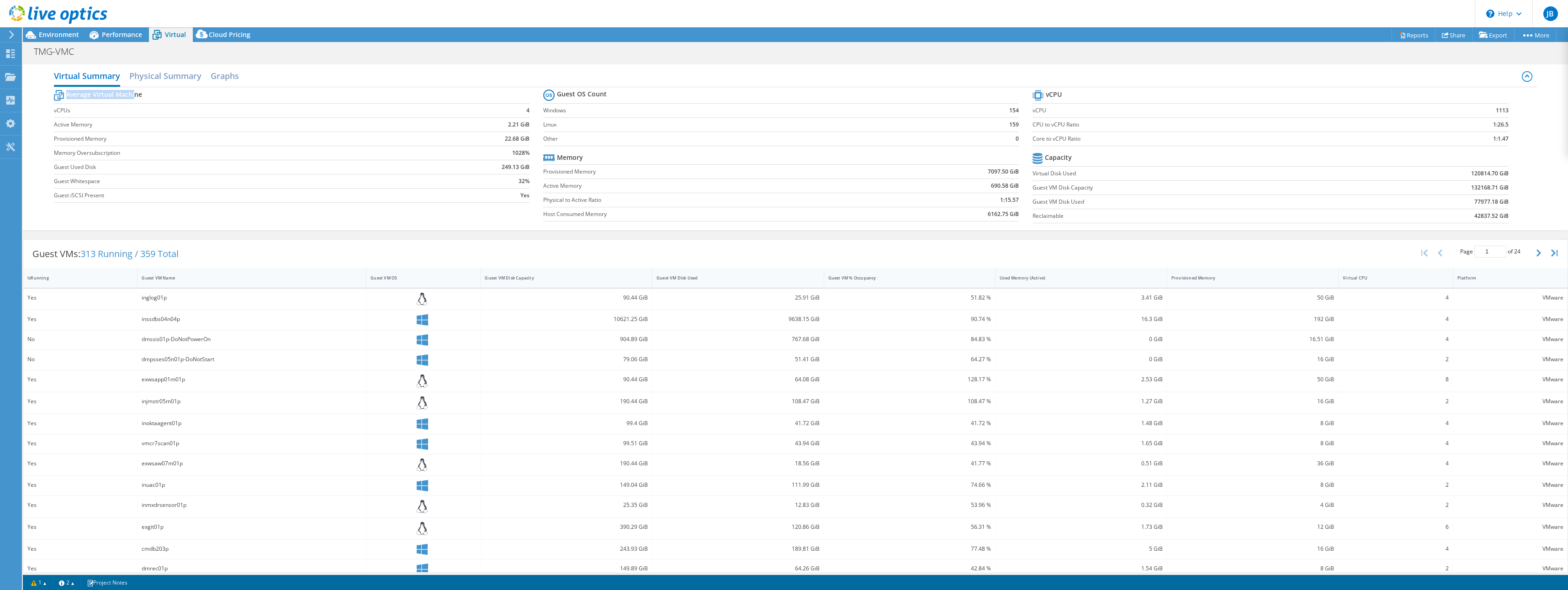
drag, startPoint x: 67, startPoint y: 93, endPoint x: 135, endPoint y: 99, distance: 68.3
click at [135, 99] on th "Average Virtual Machine" at bounding box center [98, 95] width 88 height 16
drag, startPoint x: 501, startPoint y: 114, endPoint x: 501, endPoint y: 199, distance: 85.0
click at [501, 199] on tbody "Average Virtual Machine vCPUs 4 Active Memory 2.21 GiB Provisioned Memory 22.68…" at bounding box center [292, 145] width 475 height 115
click at [501, 199] on td "Yes" at bounding box center [472, 195] width 114 height 14
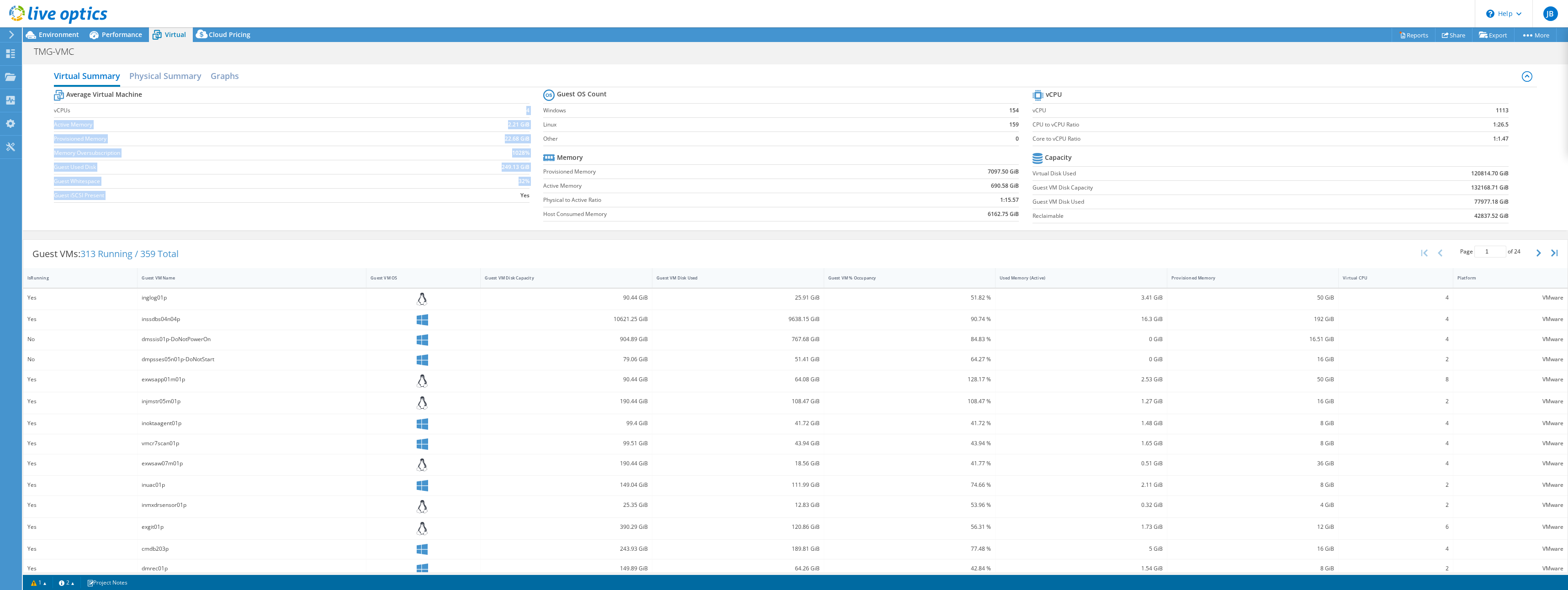
click at [497, 198] on td "Yes" at bounding box center [472, 195] width 114 height 14
click at [452, 152] on td "1028%" at bounding box center [472, 152] width 114 height 14
click at [1404, 36] on link "Reports" at bounding box center [1413, 35] width 44 height 14
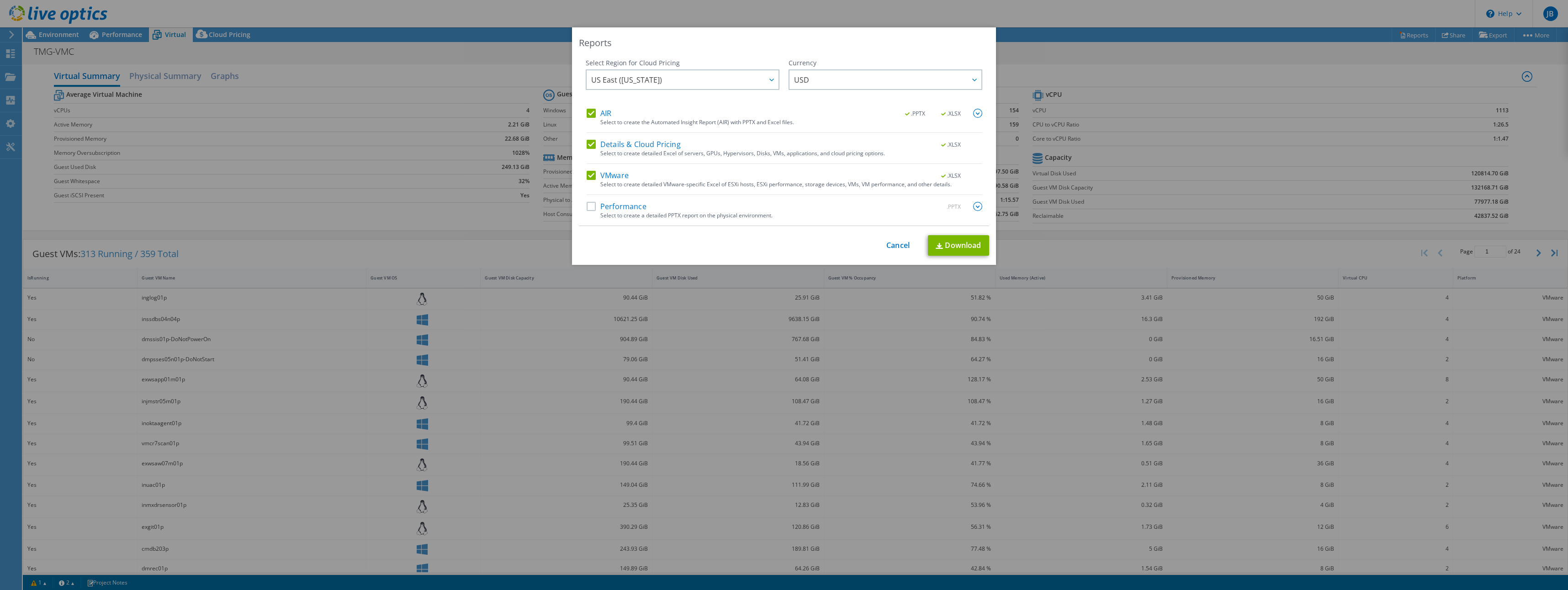
click at [590, 142] on label "Details & Cloud Pricing" at bounding box center [634, 144] width 94 height 9
click at [0, 0] on input "Details & Cloud Pricing" at bounding box center [0, 0] width 0 height 0
click at [589, 116] on label "AIR" at bounding box center [599, 113] width 25 height 9
click at [0, 0] on input "AIR" at bounding box center [0, 0] width 0 height 0
click at [897, 247] on link "Cancel" at bounding box center [898, 245] width 23 height 9
